Goal: Task Accomplishment & Management: Use online tool/utility

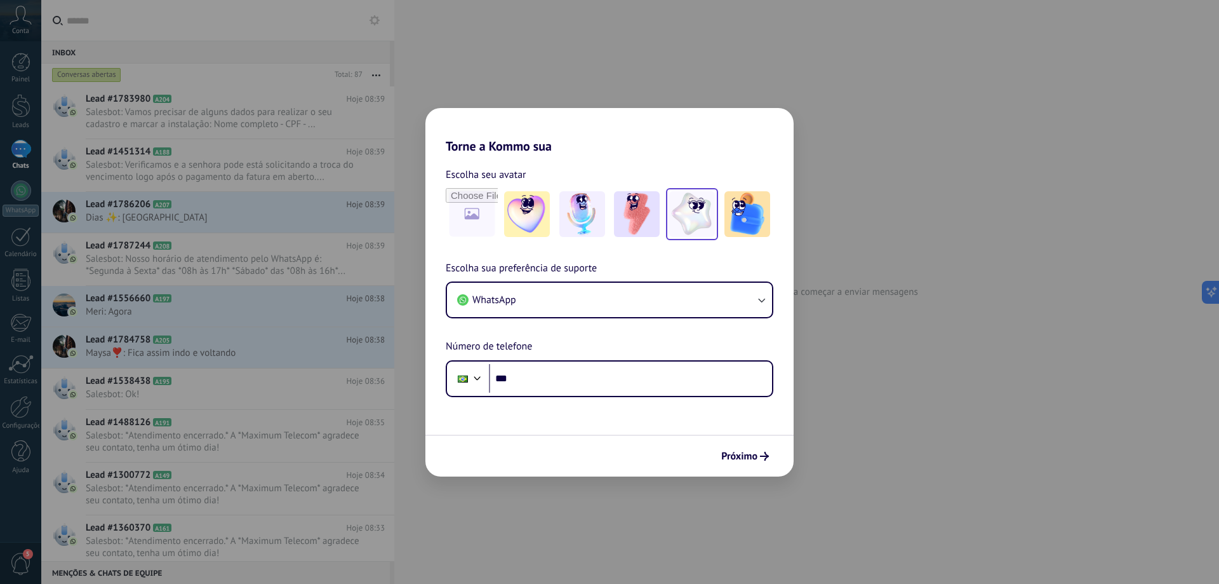
click at [686, 201] on img at bounding box center [692, 214] width 46 height 46
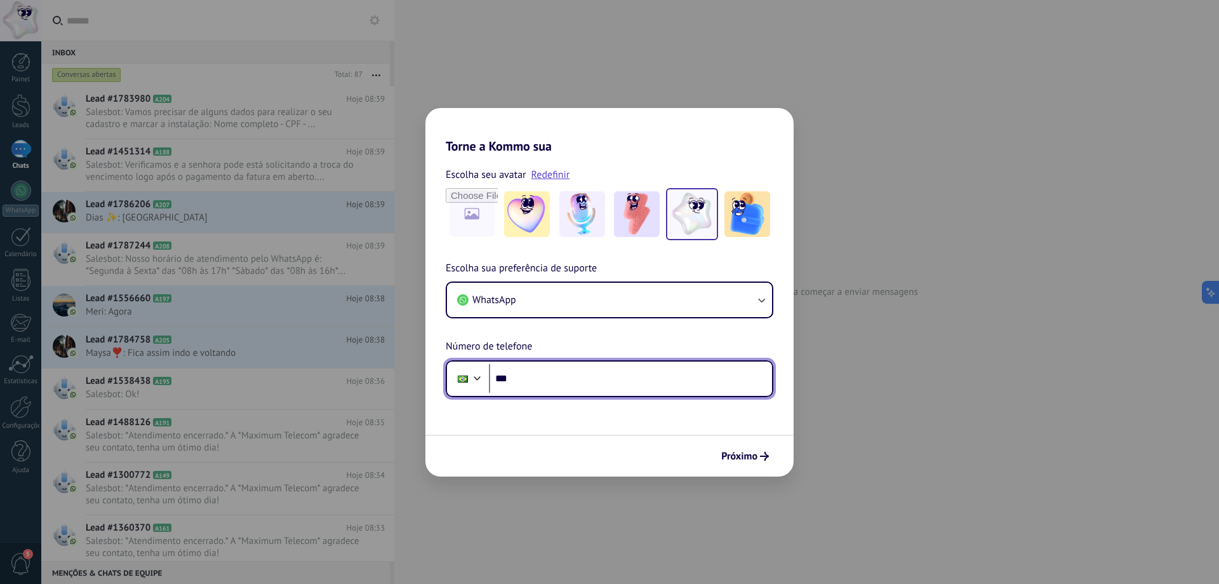
click at [544, 386] on input "***" at bounding box center [630, 378] width 283 height 29
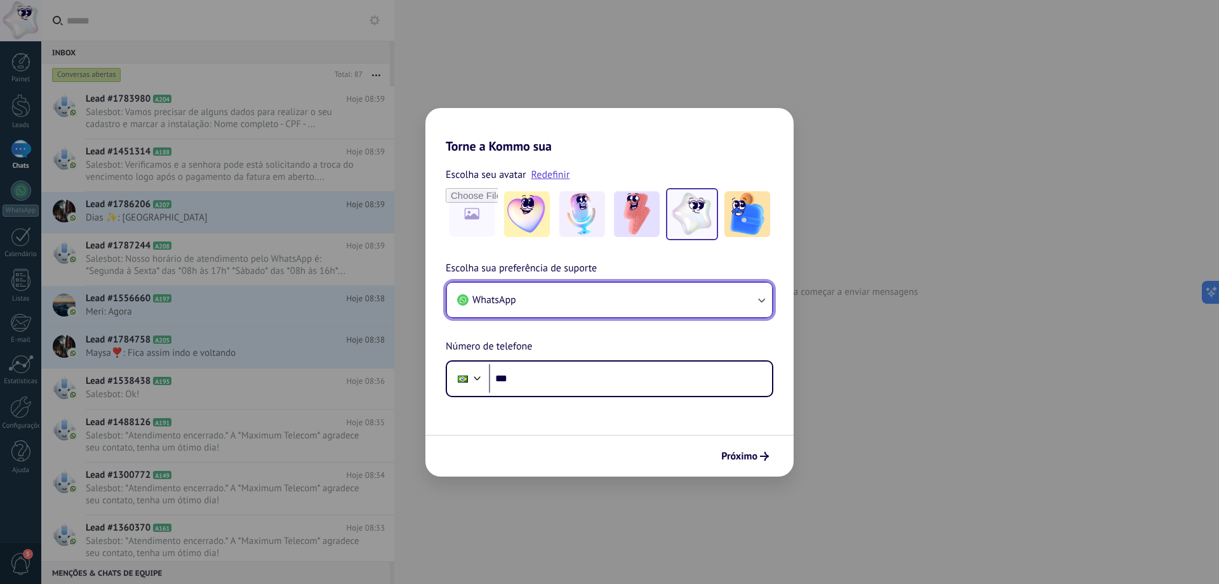
click at [566, 290] on button "WhatsApp" at bounding box center [609, 300] width 325 height 34
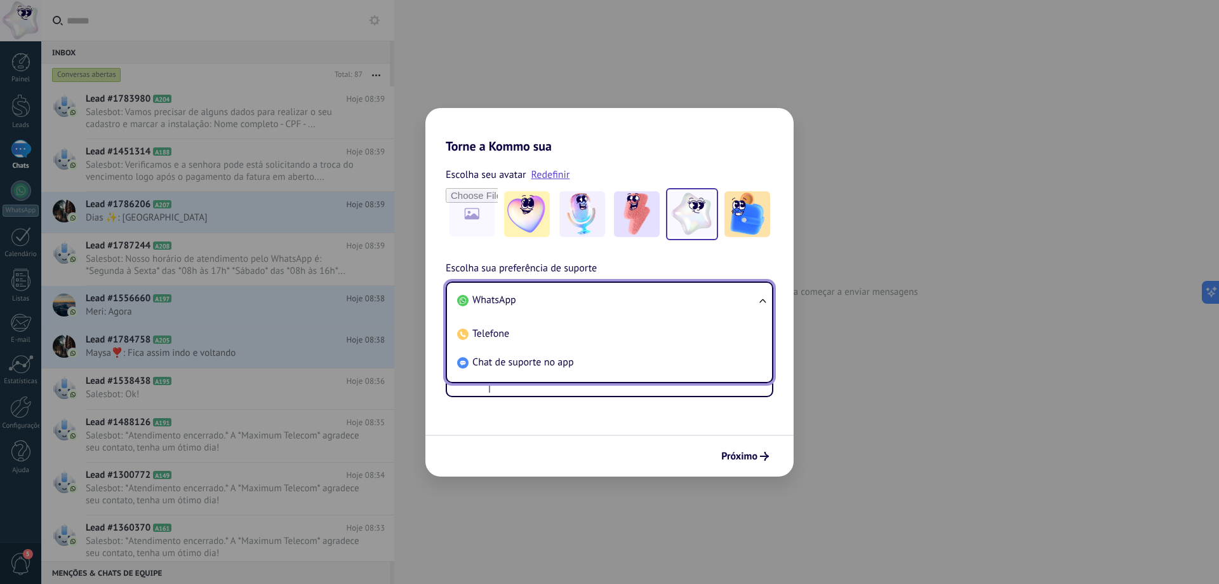
click at [566, 290] on li "WhatsApp" at bounding box center [607, 300] width 310 height 29
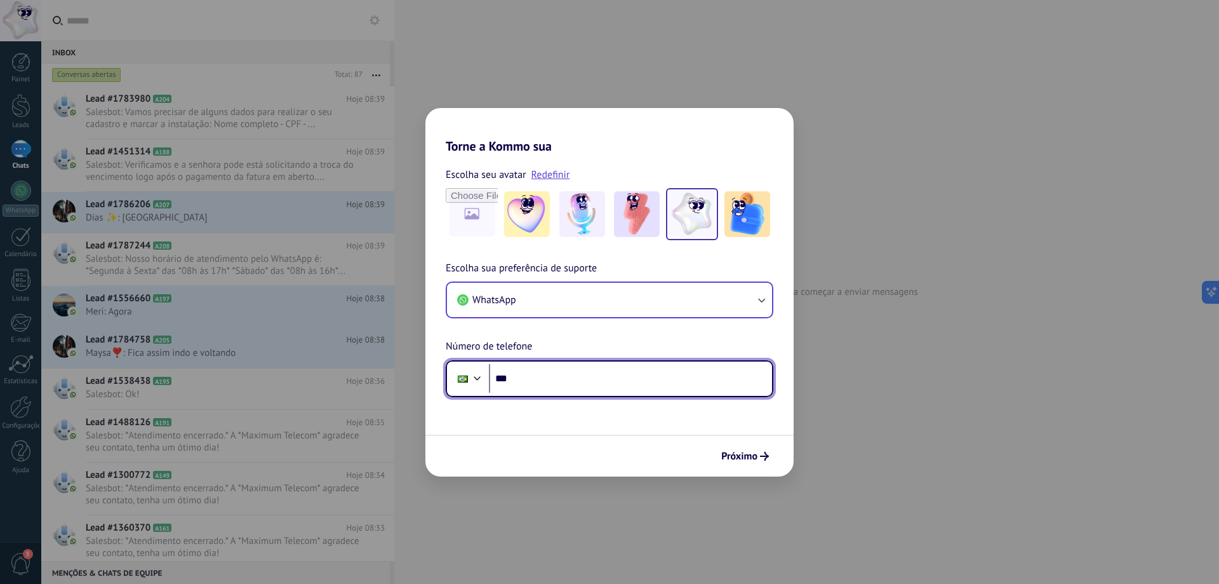
click at [555, 378] on input "***" at bounding box center [630, 378] width 283 height 29
type input "**********"
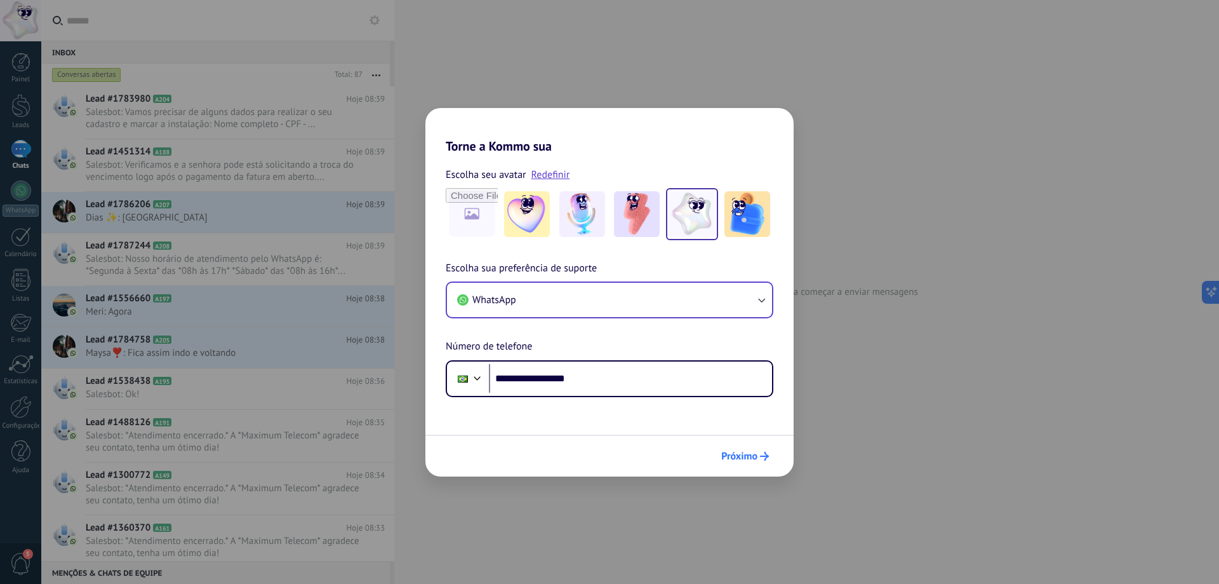
click at [758, 453] on span "Próximo" at bounding box center [745, 455] width 48 height 9
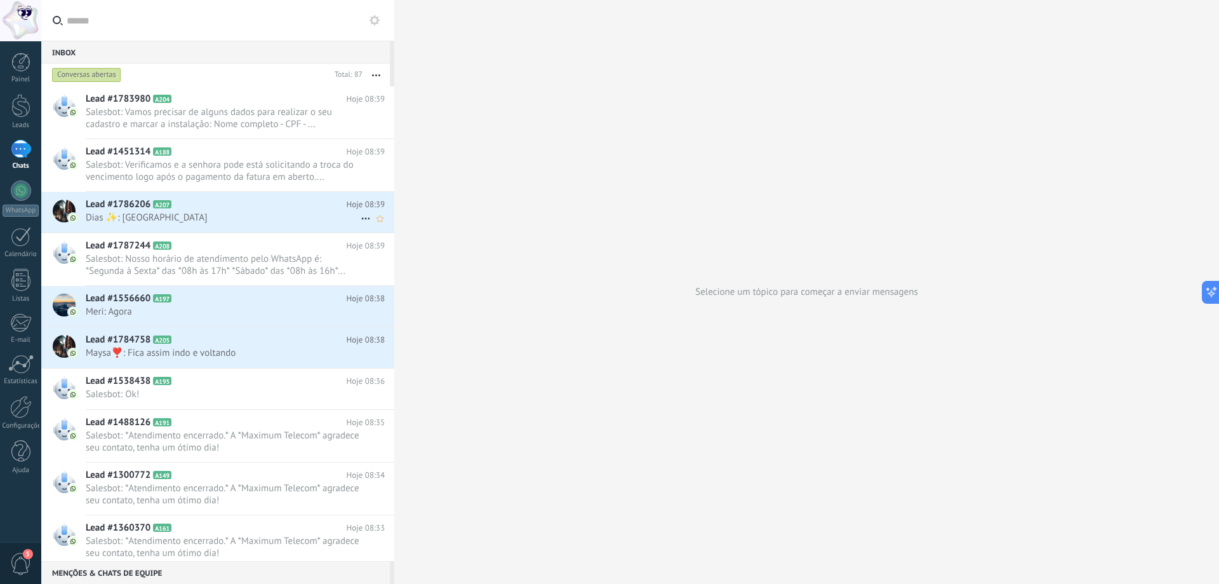
click at [218, 213] on span "Dias ✨: [GEOGRAPHIC_DATA]" at bounding box center [223, 217] width 275 height 12
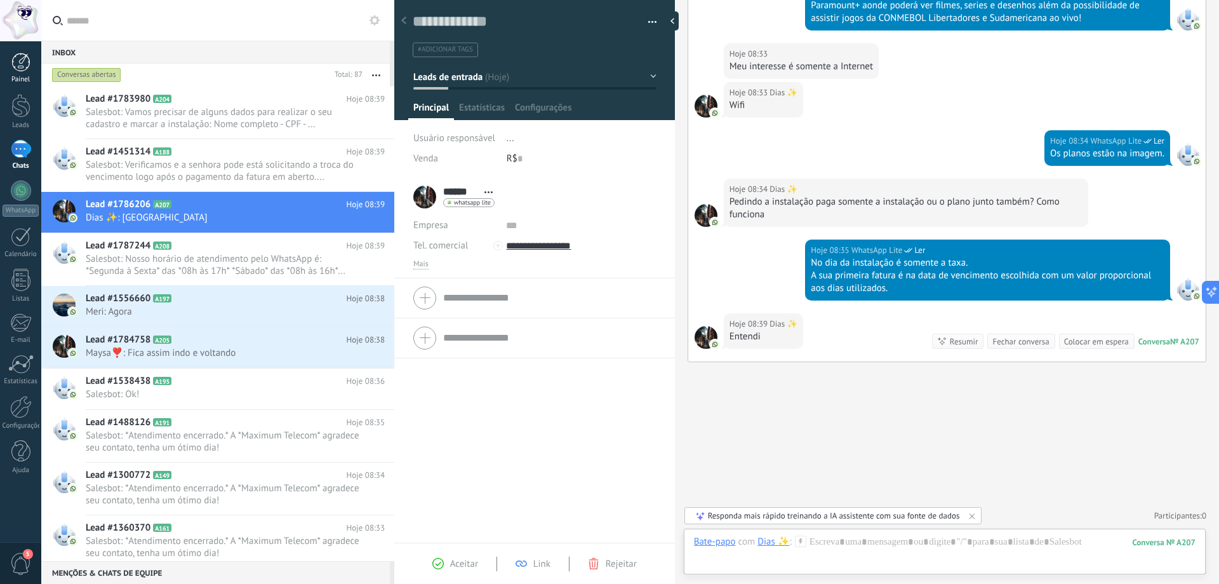
click at [21, 70] on div at bounding box center [20, 62] width 19 height 19
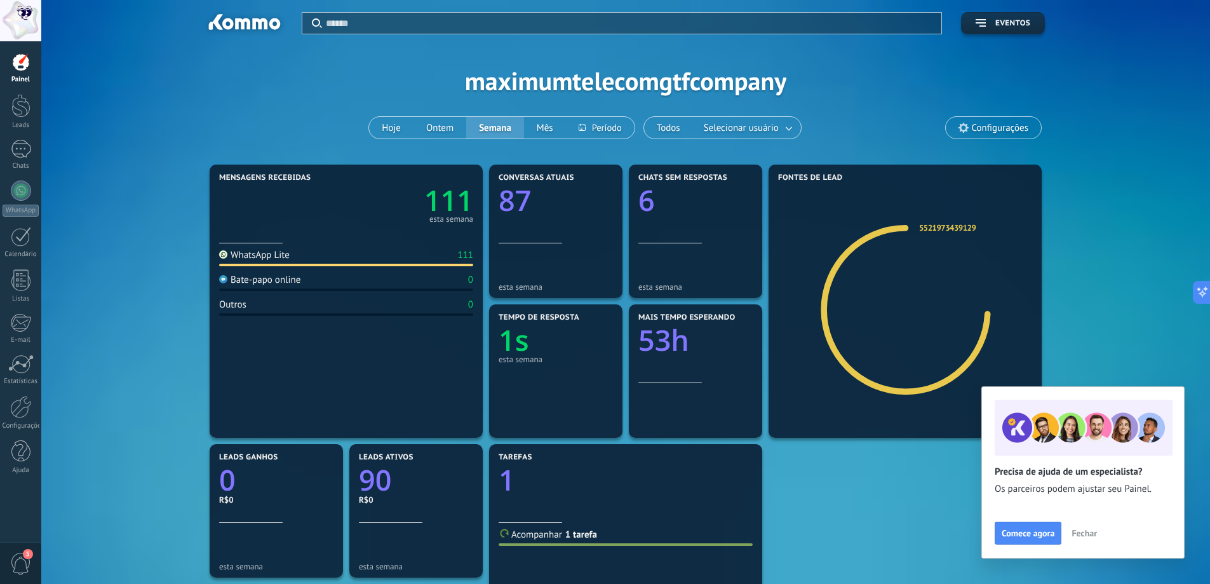
click at [1093, 531] on span "Fechar" at bounding box center [1083, 532] width 25 height 9
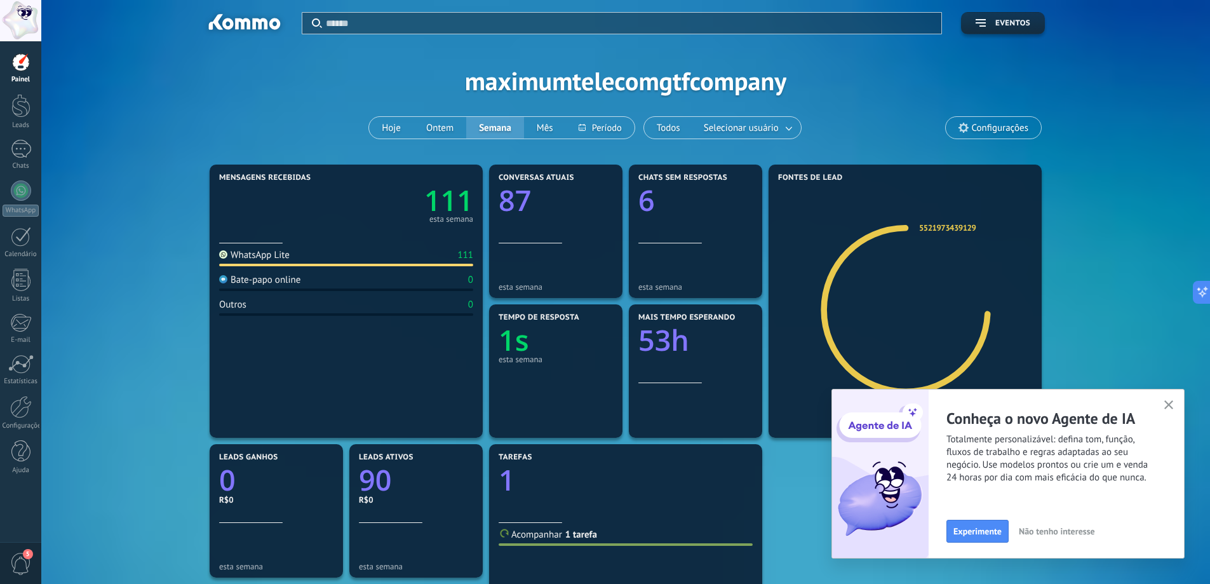
click at [1166, 400] on button "button" at bounding box center [1169, 405] width 16 height 17
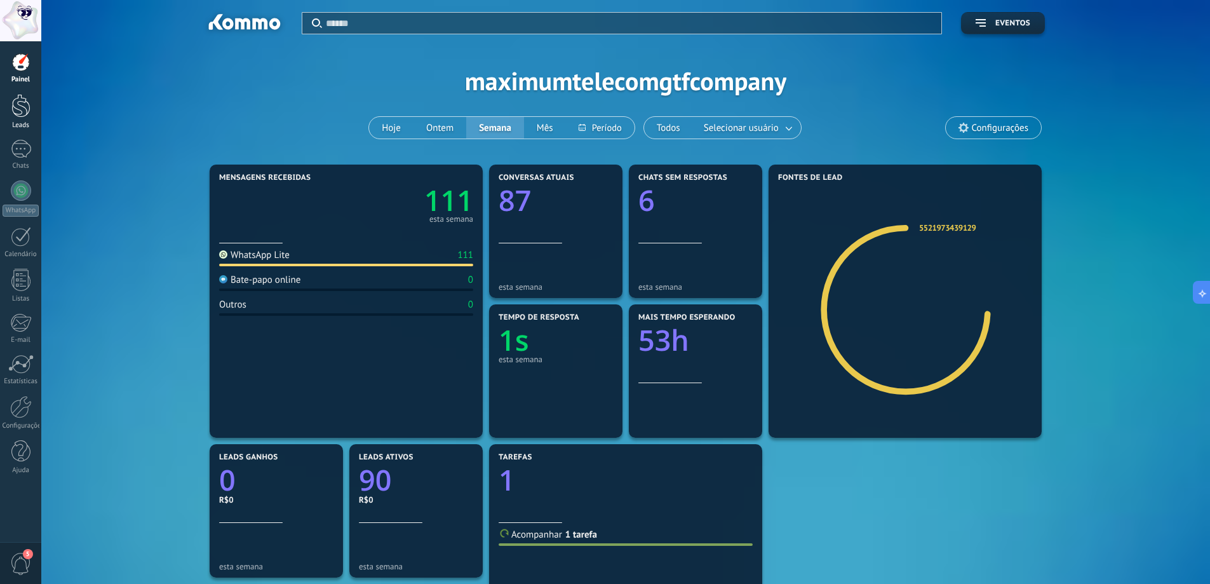
click at [19, 110] on div at bounding box center [20, 105] width 19 height 23
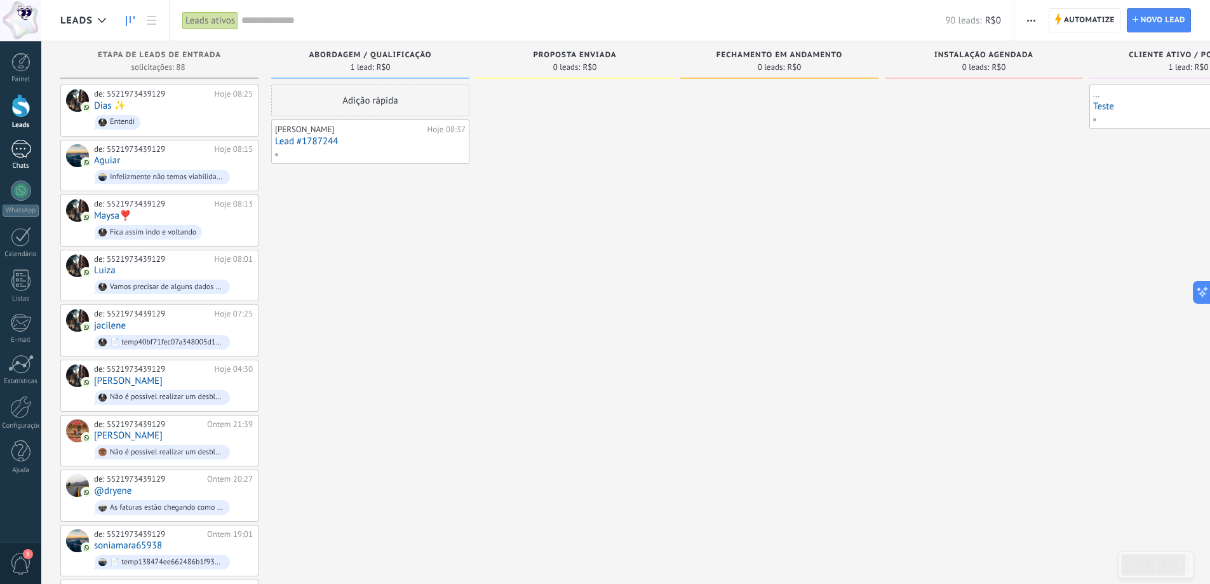
click at [11, 152] on div at bounding box center [21, 149] width 20 height 18
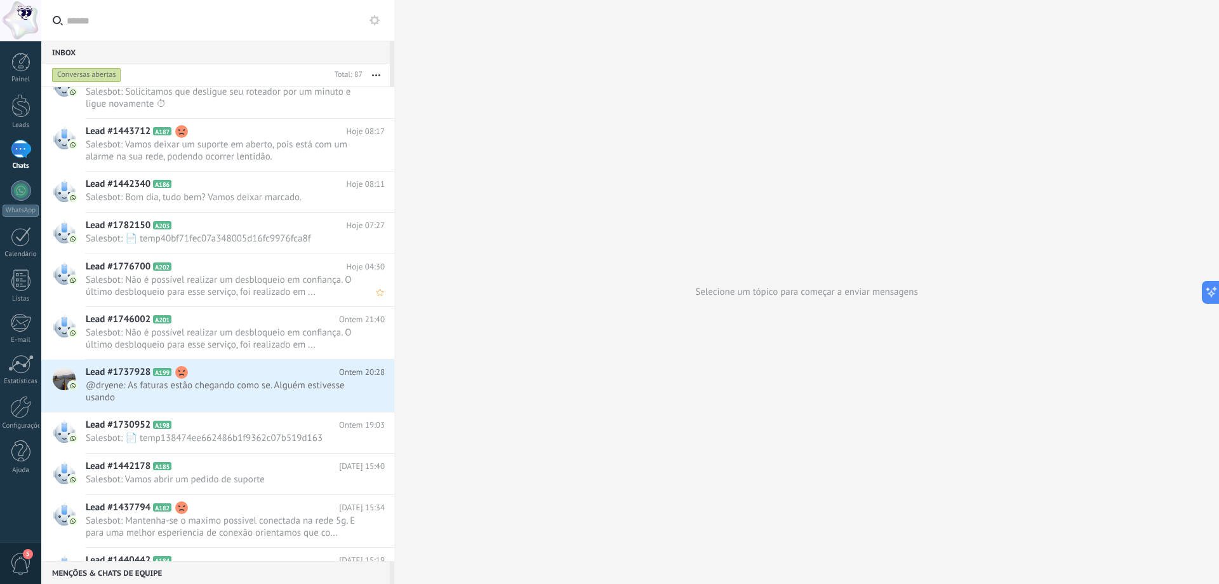
scroll to position [826, 0]
click at [22, 109] on div at bounding box center [20, 105] width 19 height 23
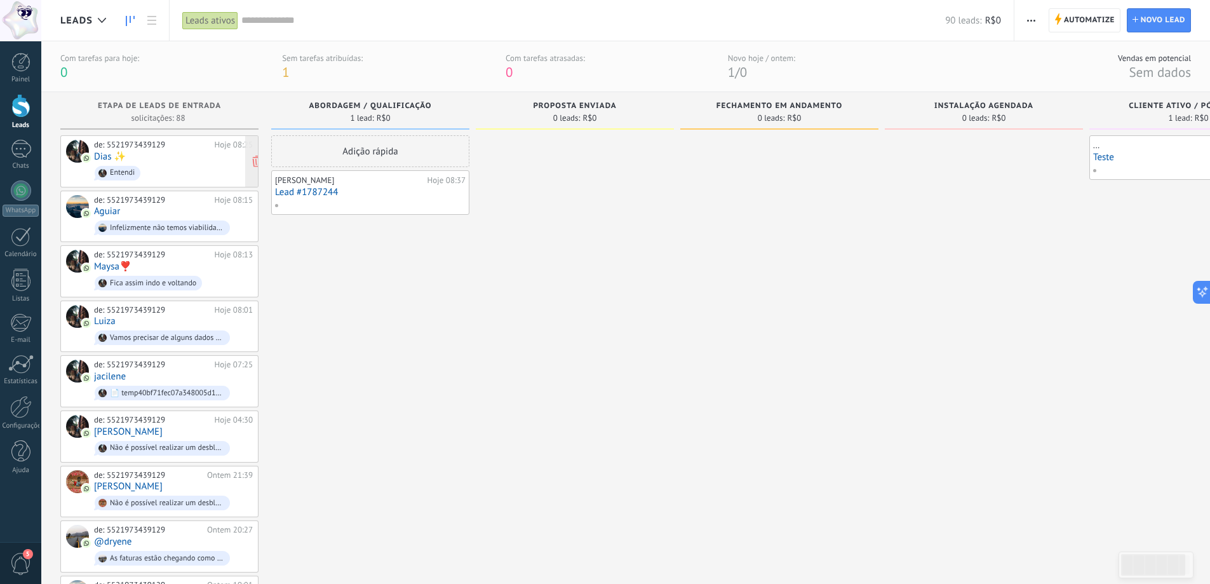
click at [164, 169] on span "Entendi" at bounding box center [173, 173] width 159 height 20
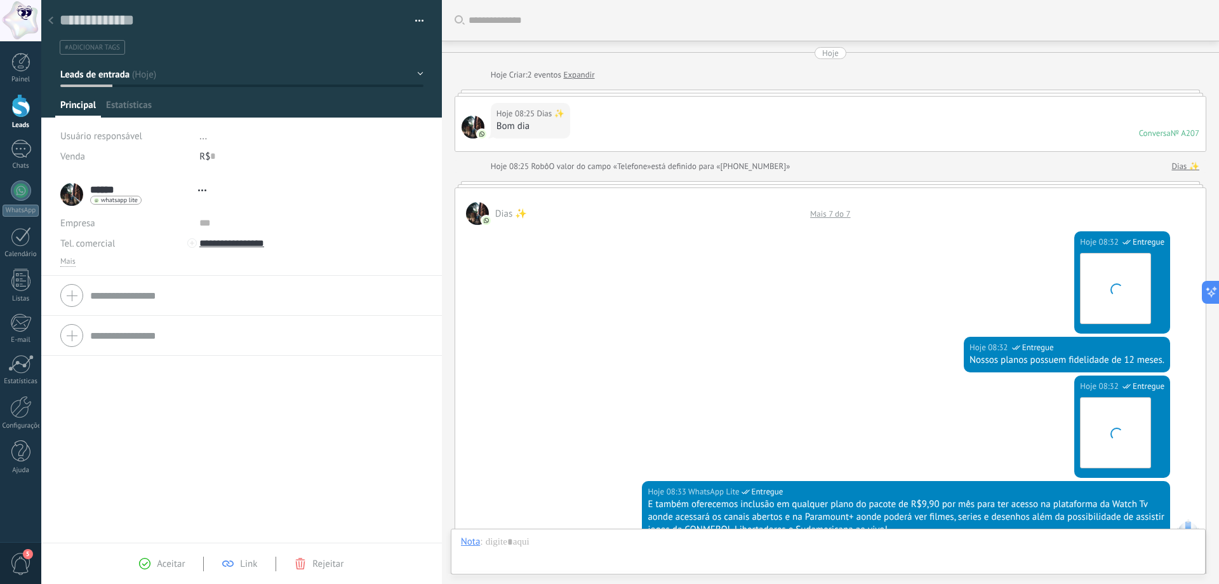
type textarea "**********"
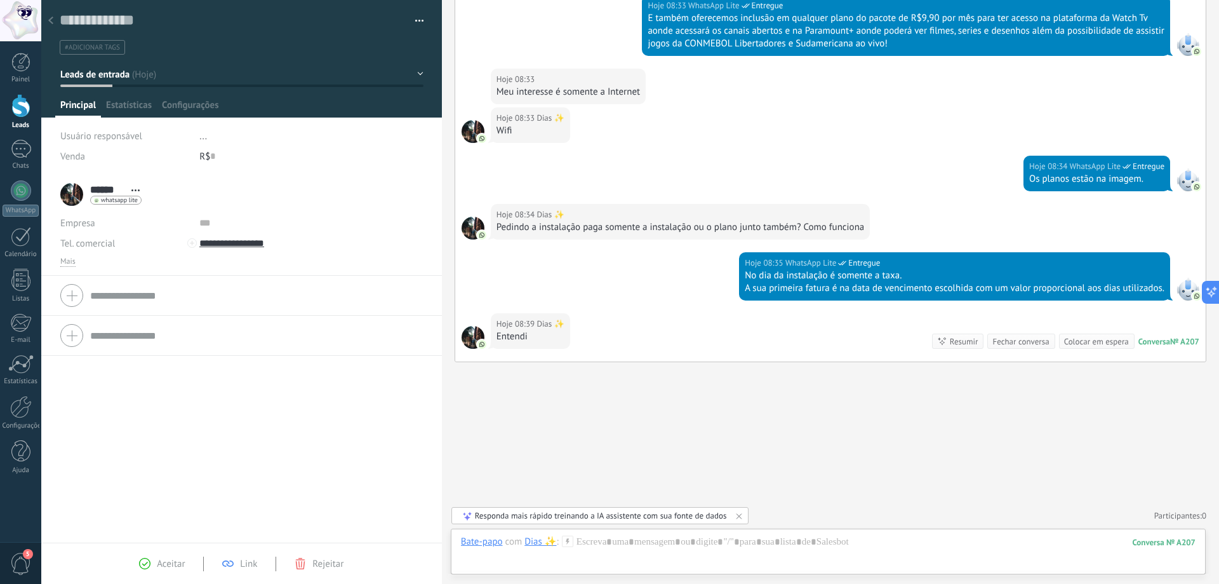
click at [59, 15] on div at bounding box center [51, 21] width 18 height 25
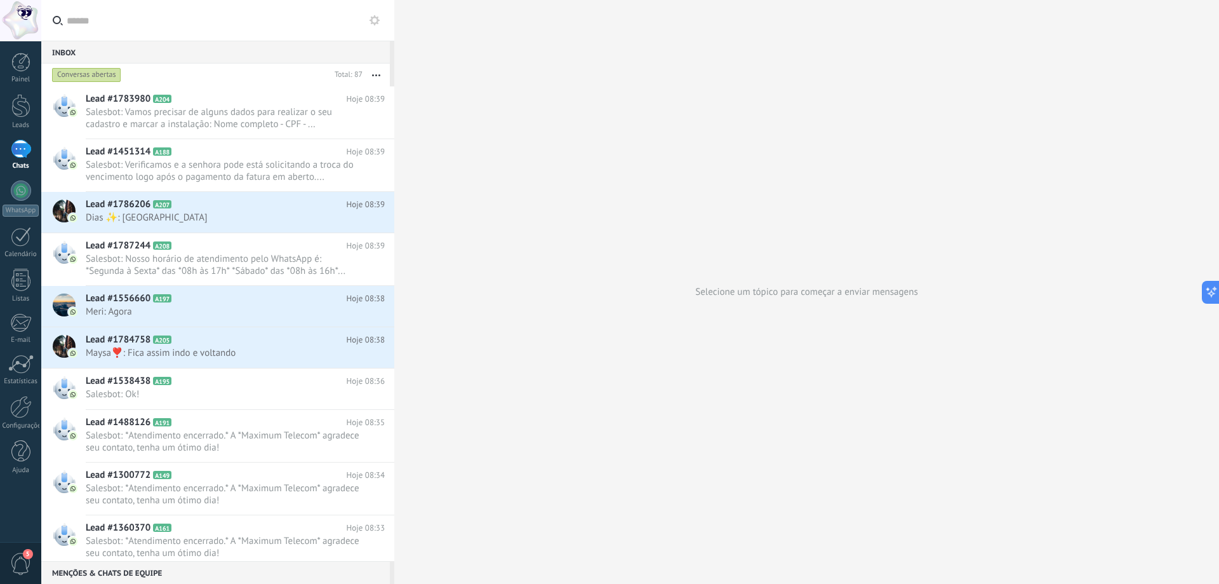
click at [373, 74] on button "button" at bounding box center [376, 75] width 27 height 23
click at [455, 203] on div "Selecione um tópico para começar a enviar mensagens" at bounding box center [806, 292] width 825 height 584
click at [22, 193] on div at bounding box center [21, 190] width 20 height 20
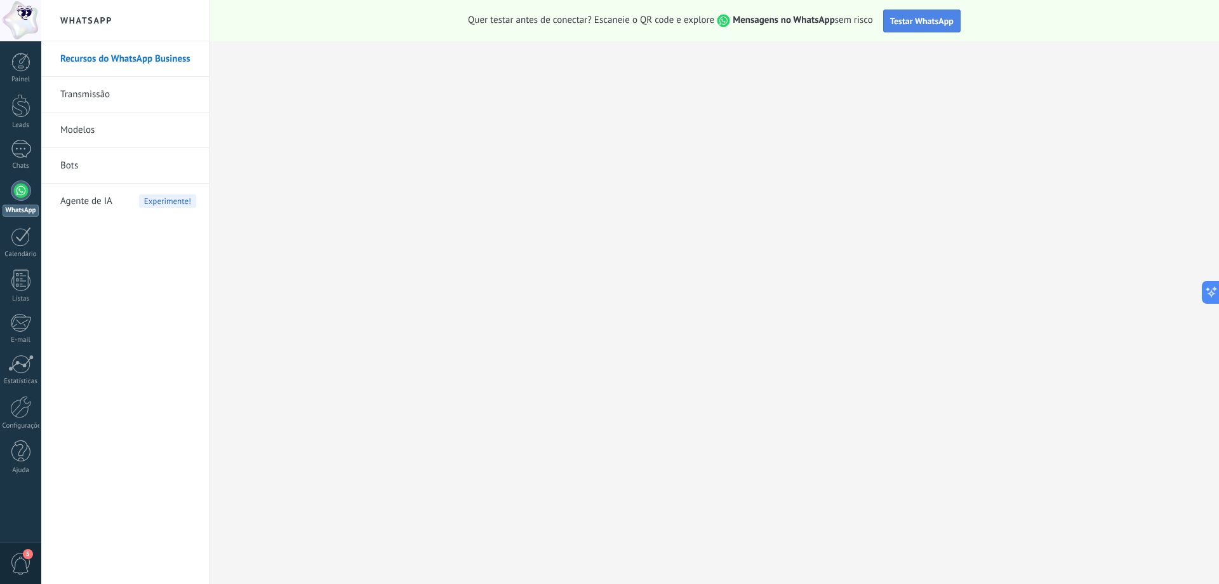
click at [911, 21] on span "Testar WhatsApp" at bounding box center [922, 20] width 64 height 11
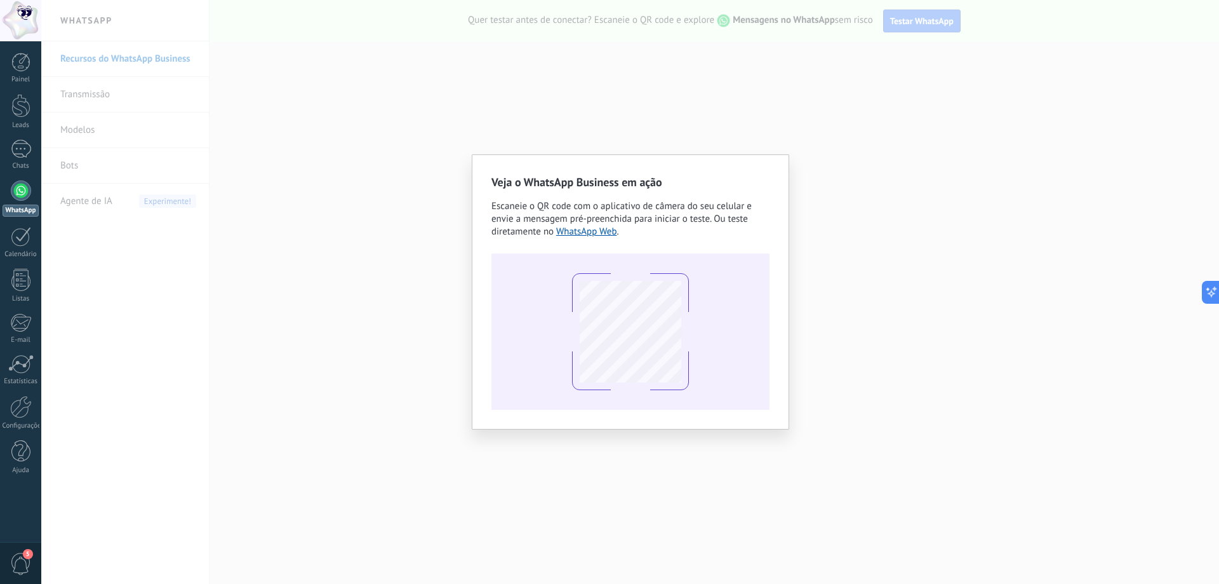
click at [798, 236] on div "Veja o WhatsApp Business em ação Escaneie o QR code com o aplicativo de câmera …" at bounding box center [630, 292] width 1178 height 584
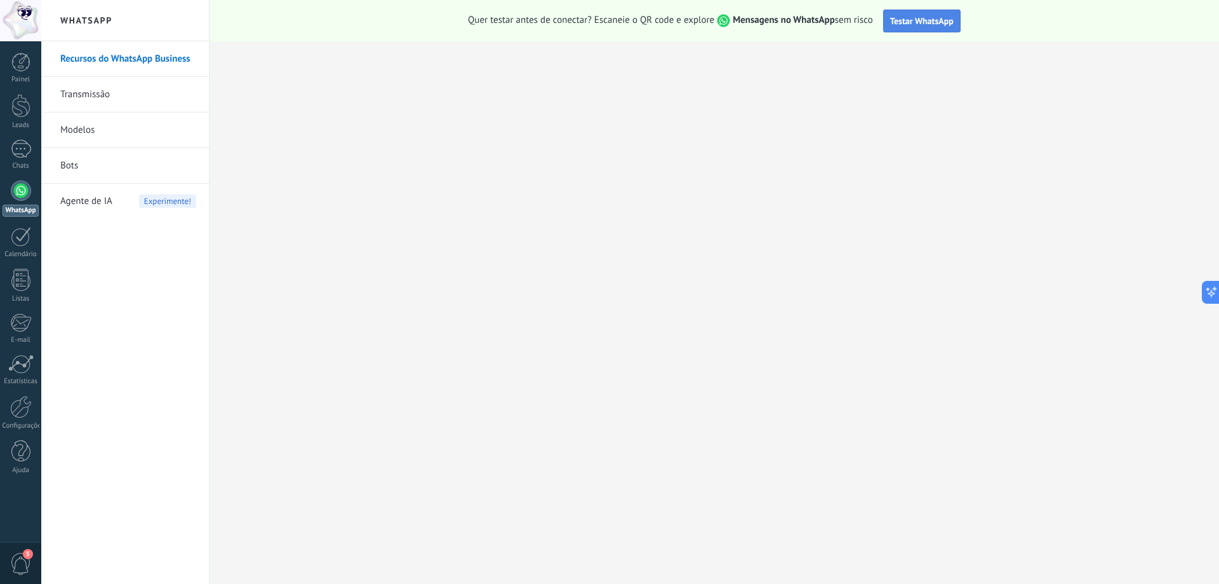
click at [928, 19] on span "Testar WhatsApp" at bounding box center [922, 20] width 64 height 11
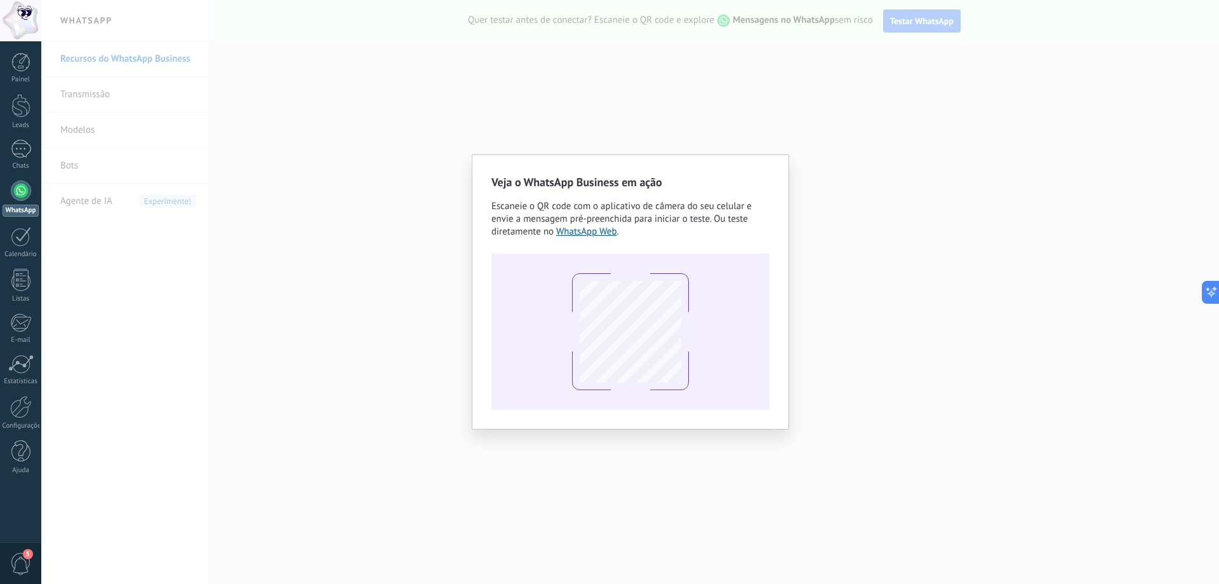
click at [596, 108] on div "Veja o WhatsApp Business em ação Escaneie o QR code com o aplicativo de câmera …" at bounding box center [630, 292] width 1178 height 584
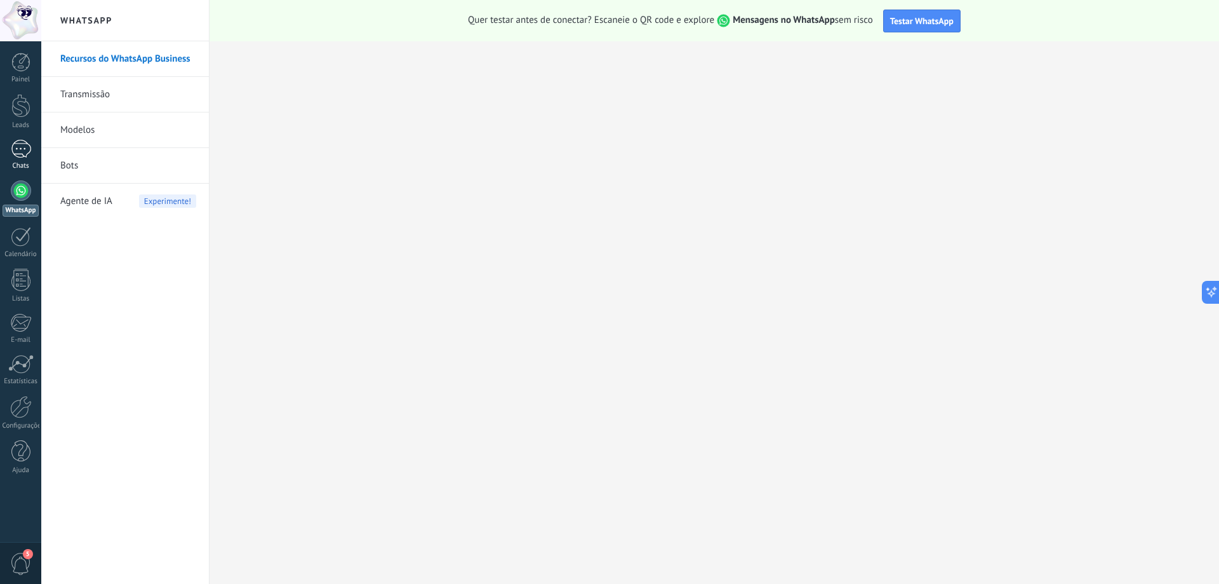
click at [20, 157] on div at bounding box center [21, 149] width 20 height 18
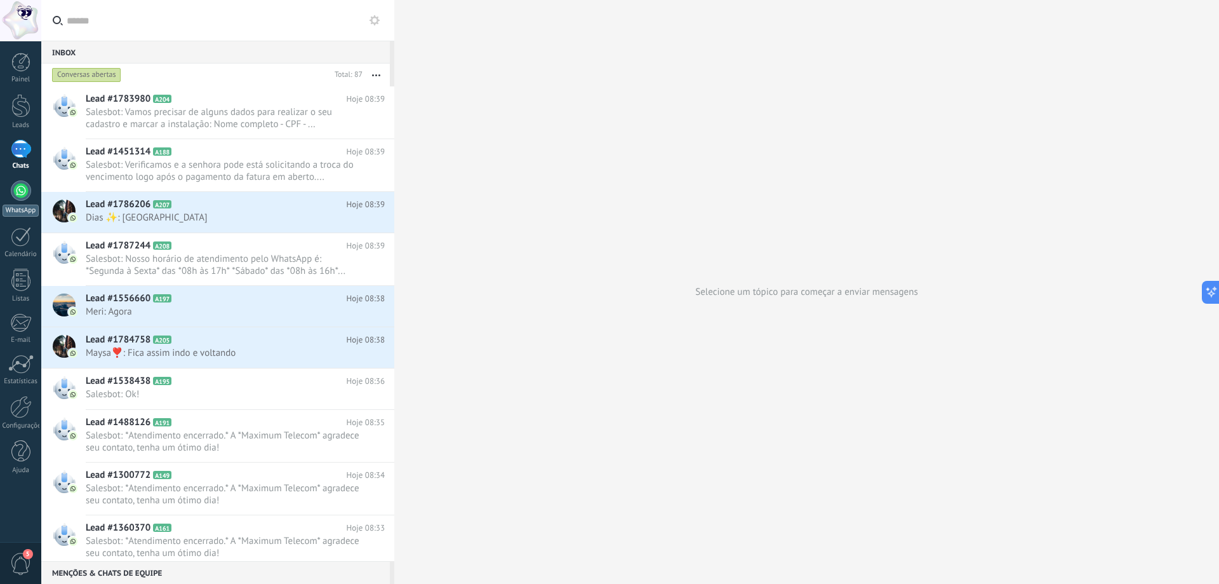
click at [15, 194] on div at bounding box center [21, 190] width 20 height 20
